Goal: Find specific page/section: Find specific page/section

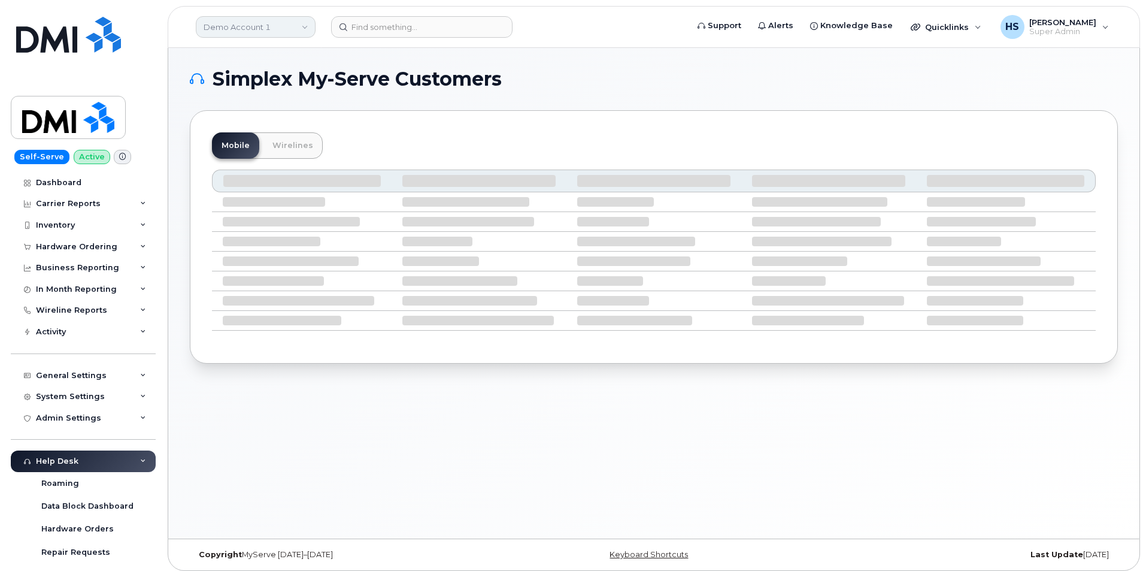
click at [235, 28] on link "Demo Account 1" at bounding box center [256, 27] width 120 height 22
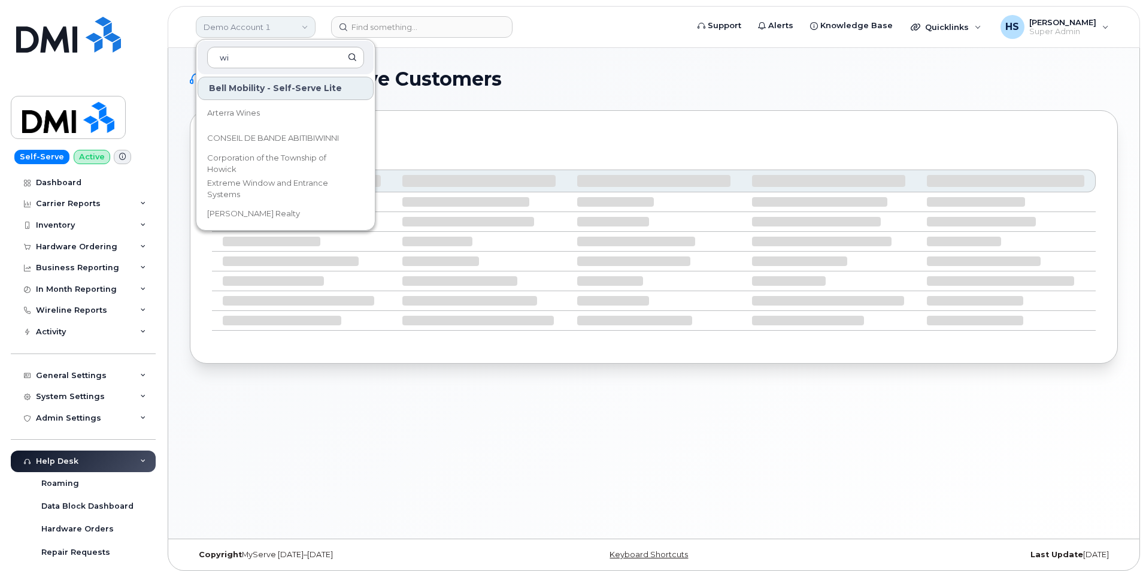
type input "w"
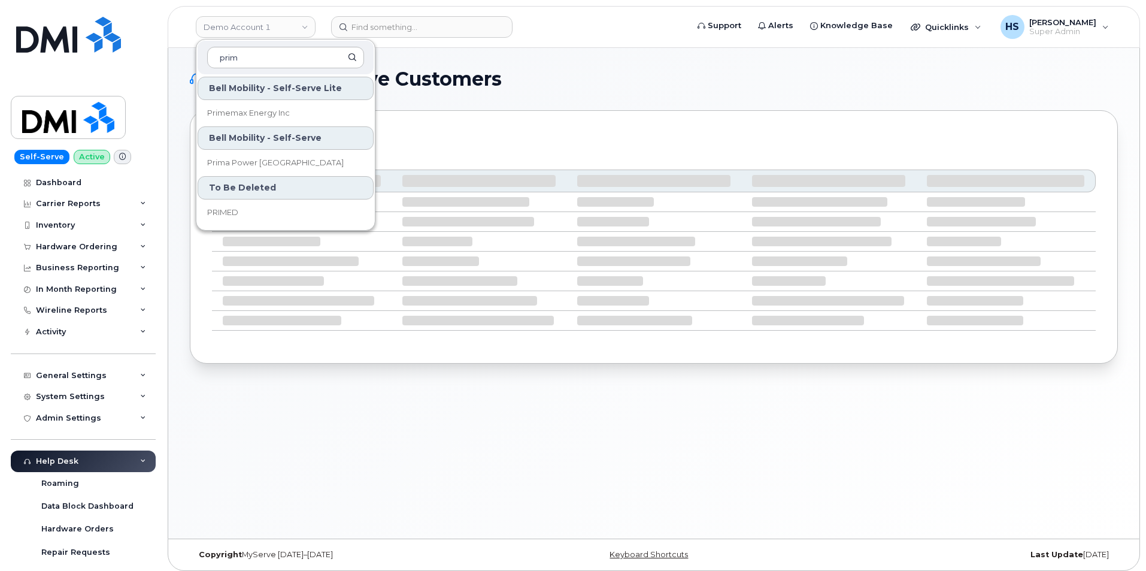
type input "prim"
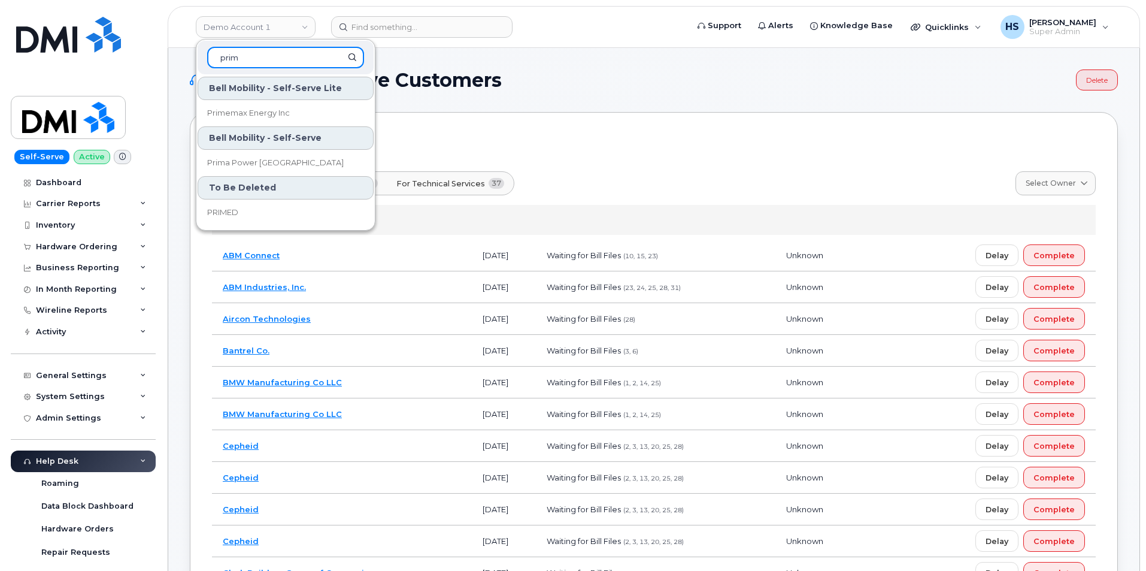
drag, startPoint x: 225, startPoint y: 57, endPoint x: 198, endPoint y: 51, distance: 27.7
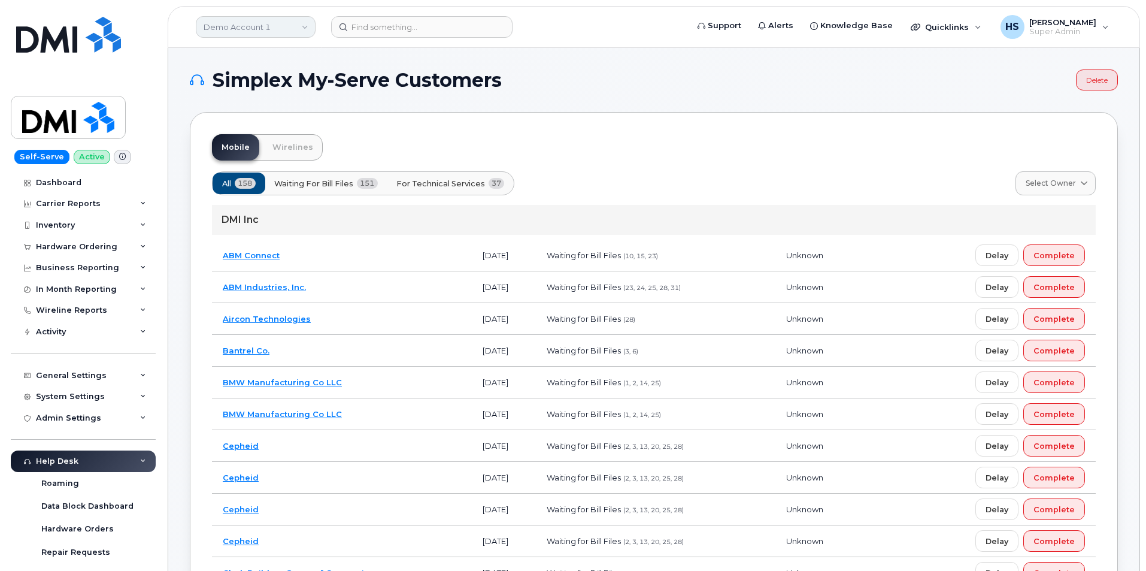
click at [238, 26] on link "Demo Account 1" at bounding box center [256, 27] width 120 height 22
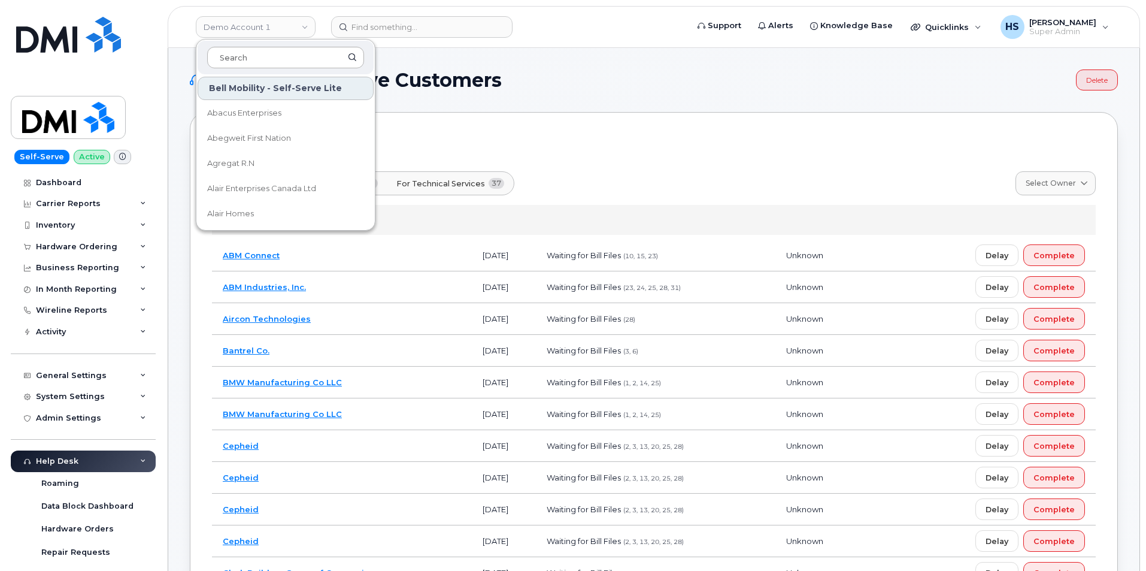
click at [247, 56] on input at bounding box center [285, 58] width 157 height 22
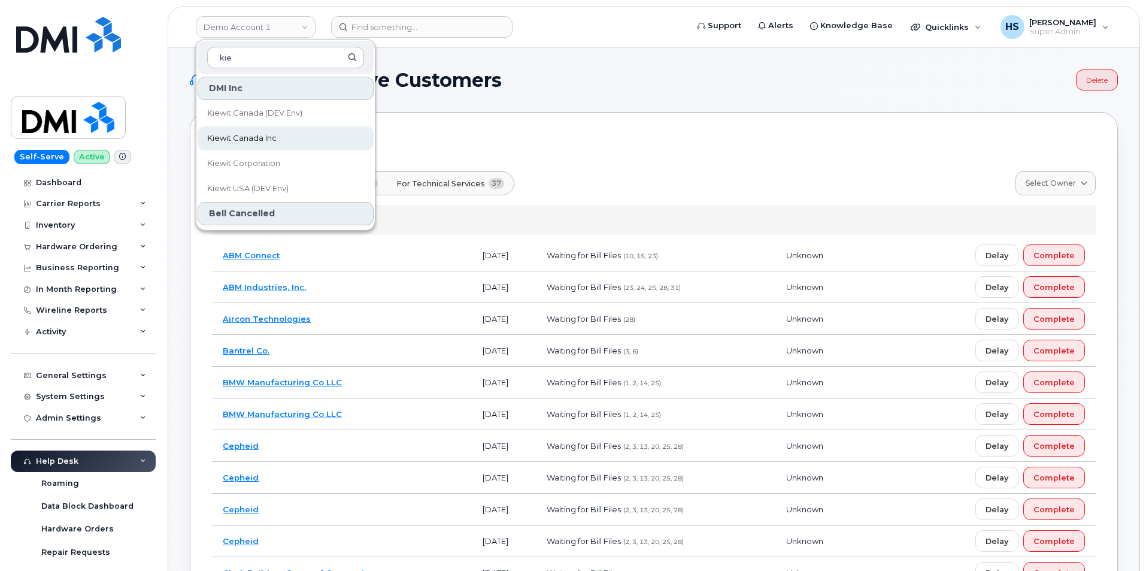
type input "kie"
click at [234, 134] on span "Kiewit Canada Inc" at bounding box center [241, 138] width 69 height 12
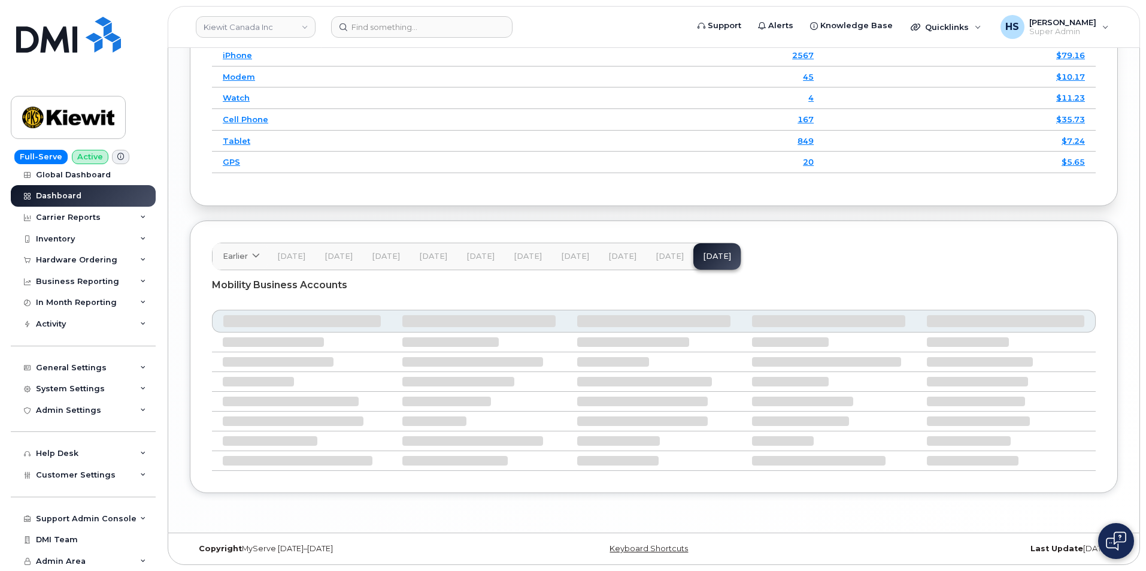
scroll to position [1804, 0]
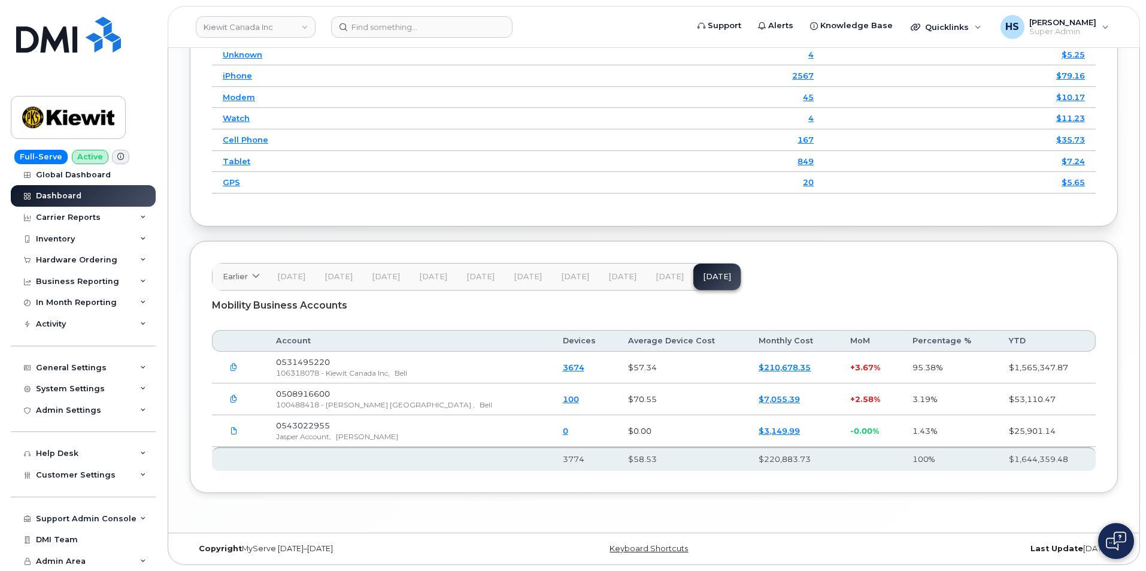
click at [656, 277] on span "[DATE]" at bounding box center [670, 277] width 28 height 10
click at [709, 279] on span "[DATE]" at bounding box center [717, 277] width 28 height 10
